Goal: Navigation & Orientation: Find specific page/section

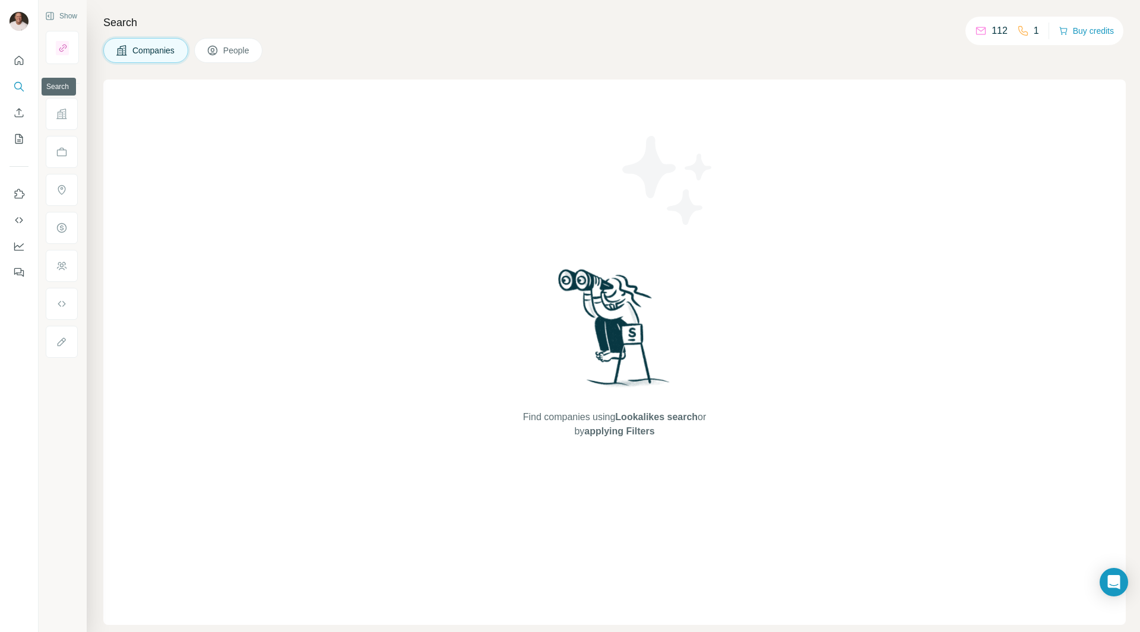
click at [19, 89] on icon "Search" at bounding box center [18, 86] width 8 height 8
click at [20, 65] on icon "Quick start" at bounding box center [19, 61] width 12 height 12
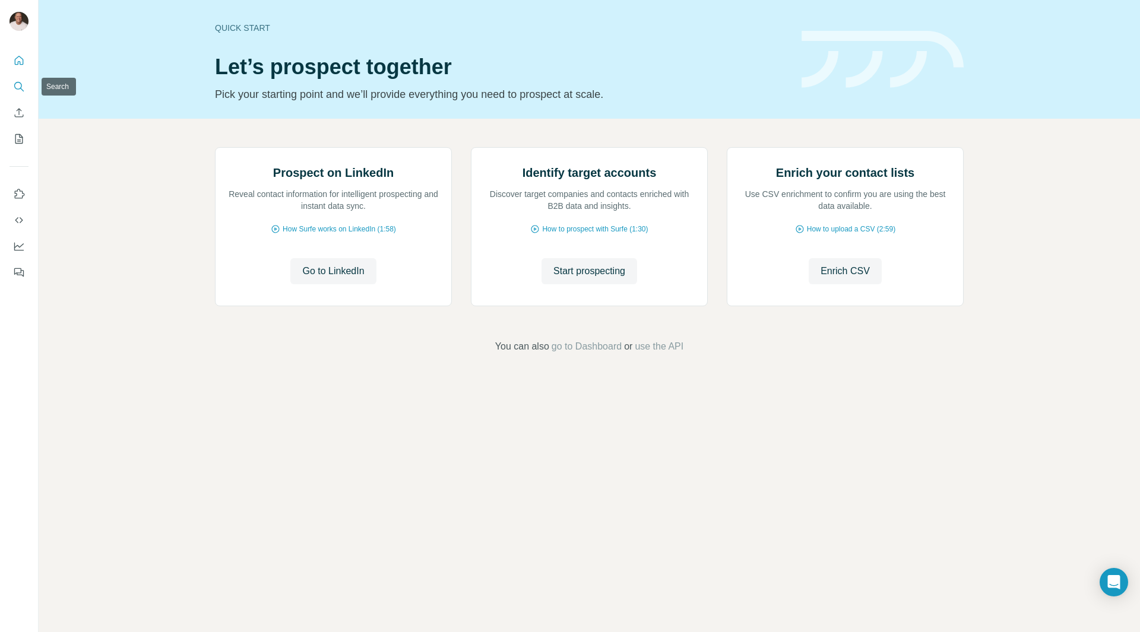
click at [18, 85] on icon "Search" at bounding box center [19, 87] width 12 height 12
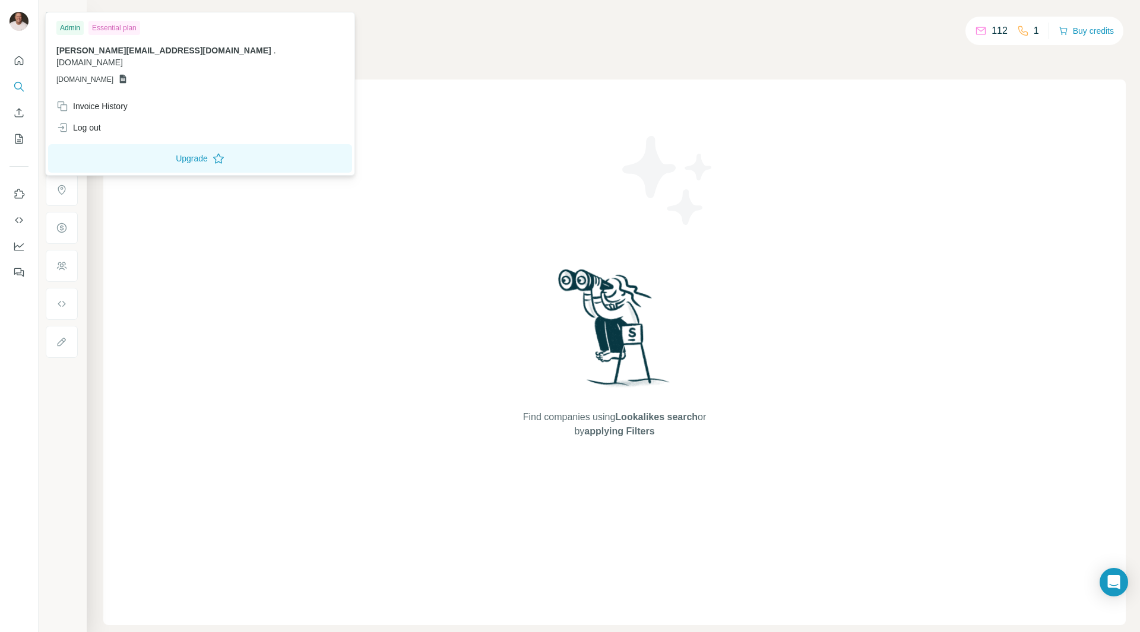
click at [21, 21] on img at bounding box center [19, 21] width 19 height 19
drag, startPoint x: 21, startPoint y: 21, endPoint x: 117, endPoint y: 27, distance: 95.8
click at [117, 27] on body "Show Search Companies People Find companies using Lookalikes search or by apply…" at bounding box center [570, 316] width 1140 height 632
click at [117, 27] on div "Essential plan" at bounding box center [114, 28] width 52 height 14
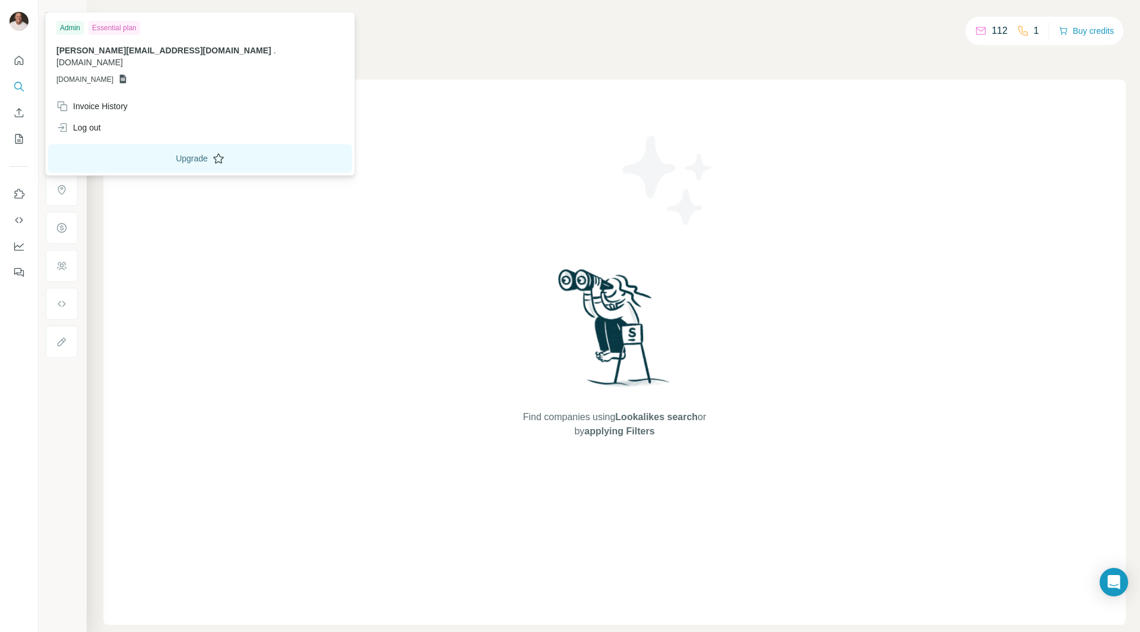
click at [128, 149] on button "Upgrade" at bounding box center [200, 158] width 304 height 29
click at [496, 56] on div "Companies People" at bounding box center [614, 50] width 1023 height 25
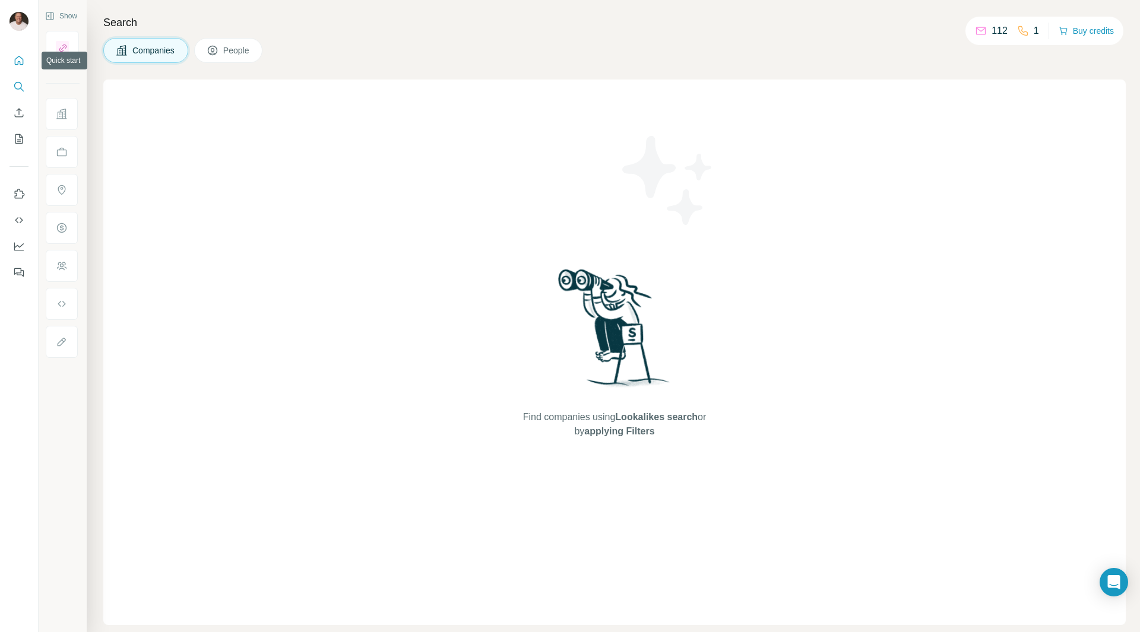
click at [21, 62] on icon "Quick start" at bounding box center [19, 61] width 12 height 12
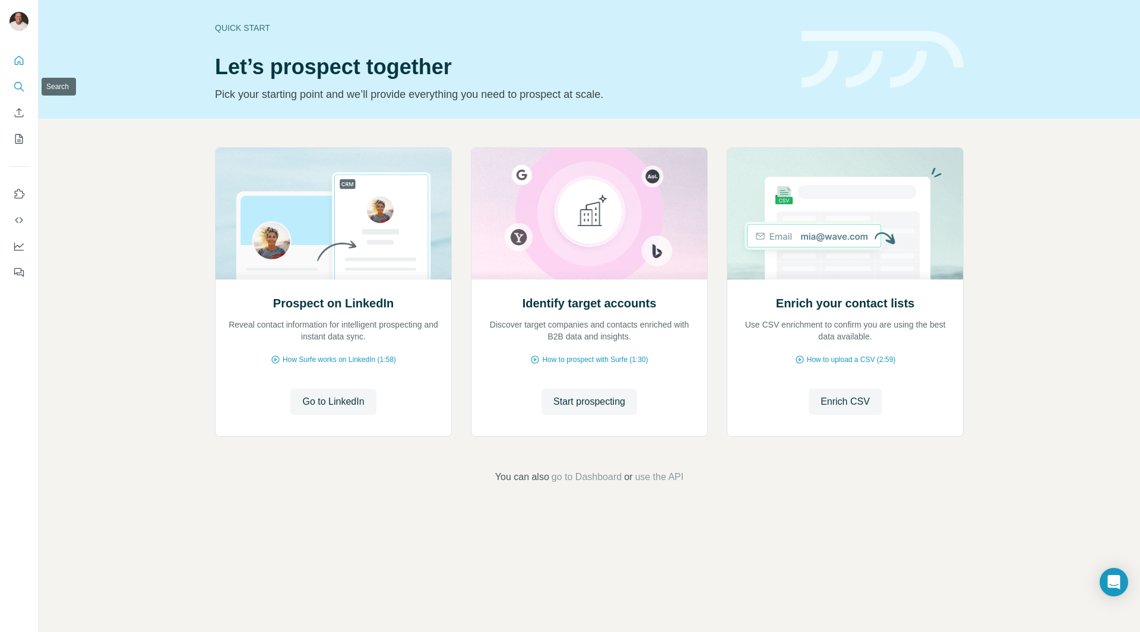
click at [17, 87] on icon "Search" at bounding box center [19, 87] width 12 height 12
